Goal: Transaction & Acquisition: Book appointment/travel/reservation

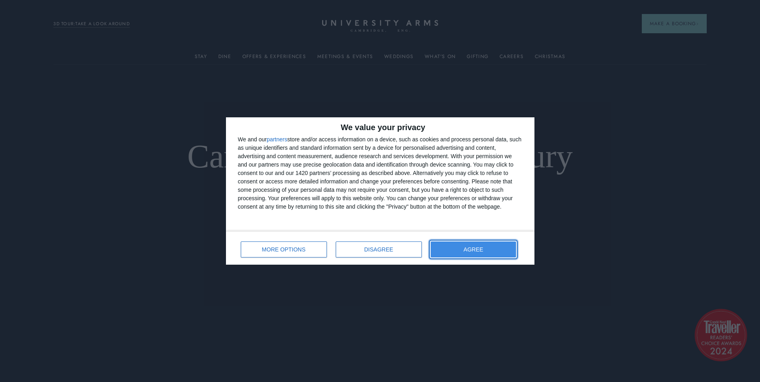
click at [456, 247] on button "AGREE" at bounding box center [473, 249] width 86 height 16
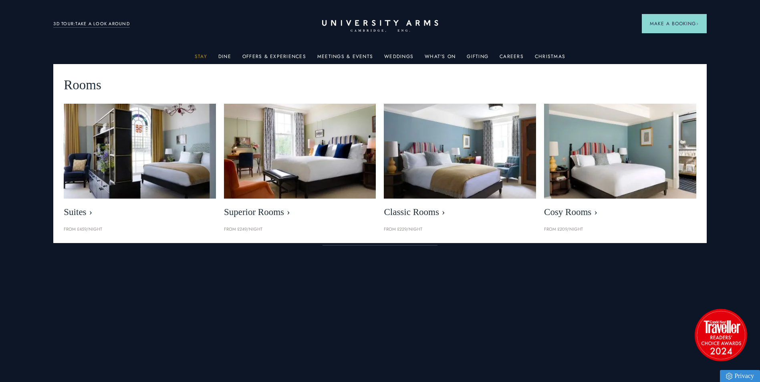
click at [203, 55] on link "Stay" at bounding box center [201, 59] width 12 height 10
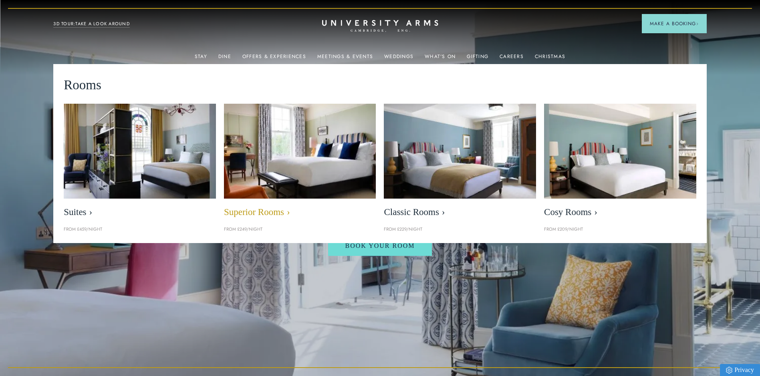
click at [246, 177] on img at bounding box center [299, 151] width 175 height 109
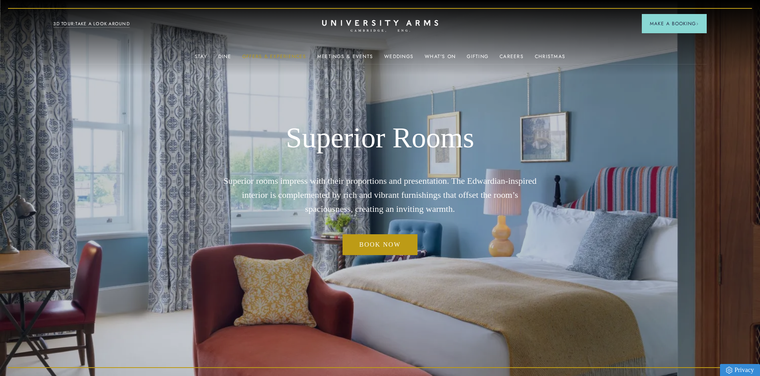
click at [267, 56] on link "Offers & Experiences" at bounding box center [274, 59] width 64 height 10
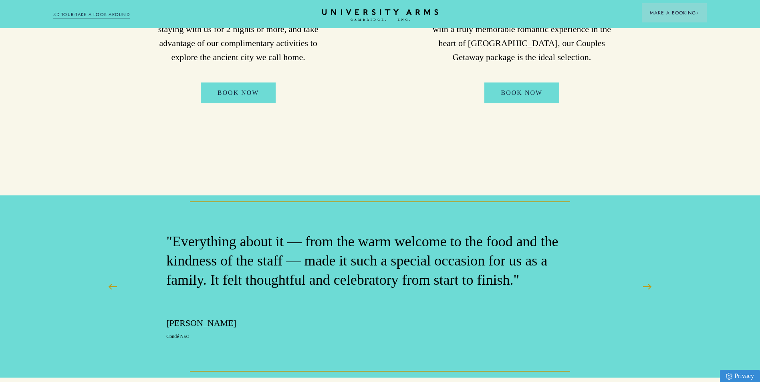
scroll to position [668, 0]
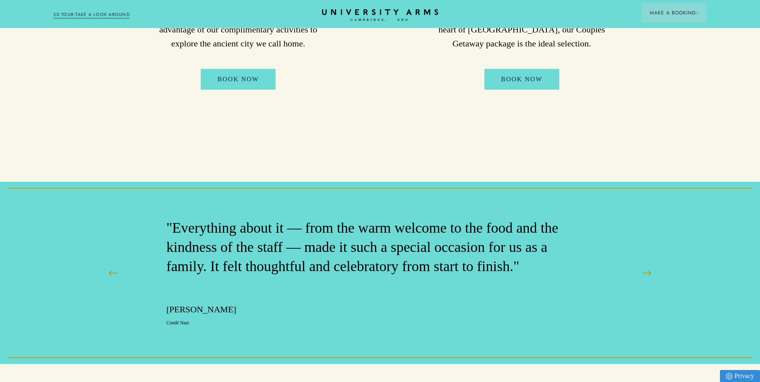
click at [395, 120] on div "Special Offers & Promotions Save on your stay and add a little more luxury to y…" at bounding box center [380, 204] width 760 height 1745
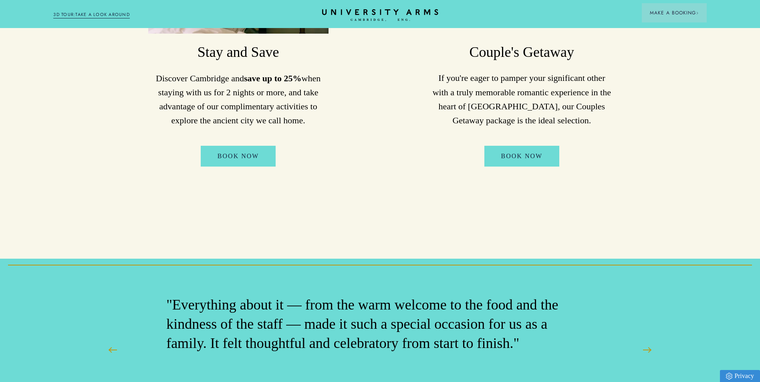
scroll to position [588, 0]
